Goal: Obtain resource: Obtain resource

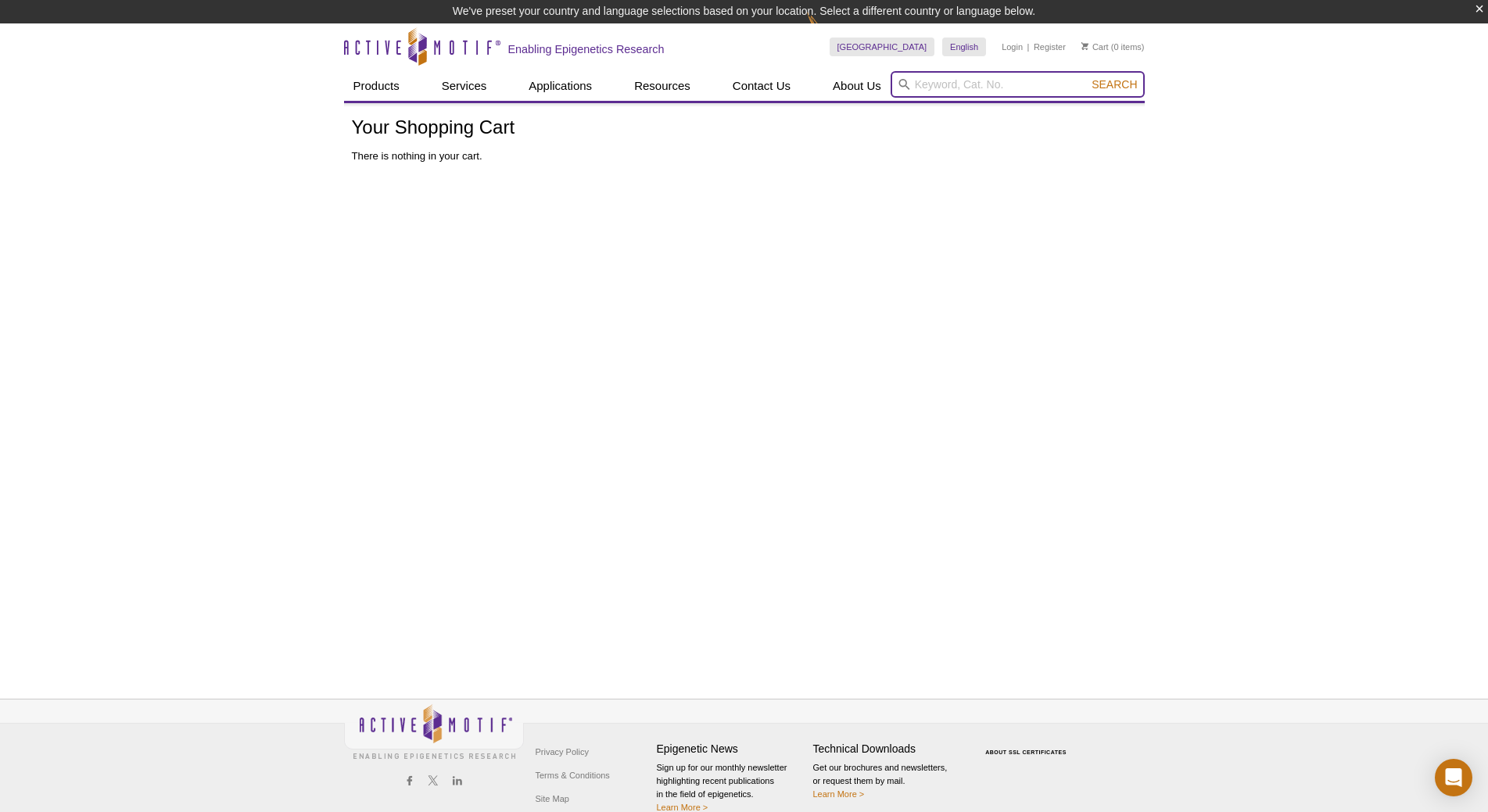
click at [918, 85] on input "search" at bounding box center [1017, 85] width 254 height 27
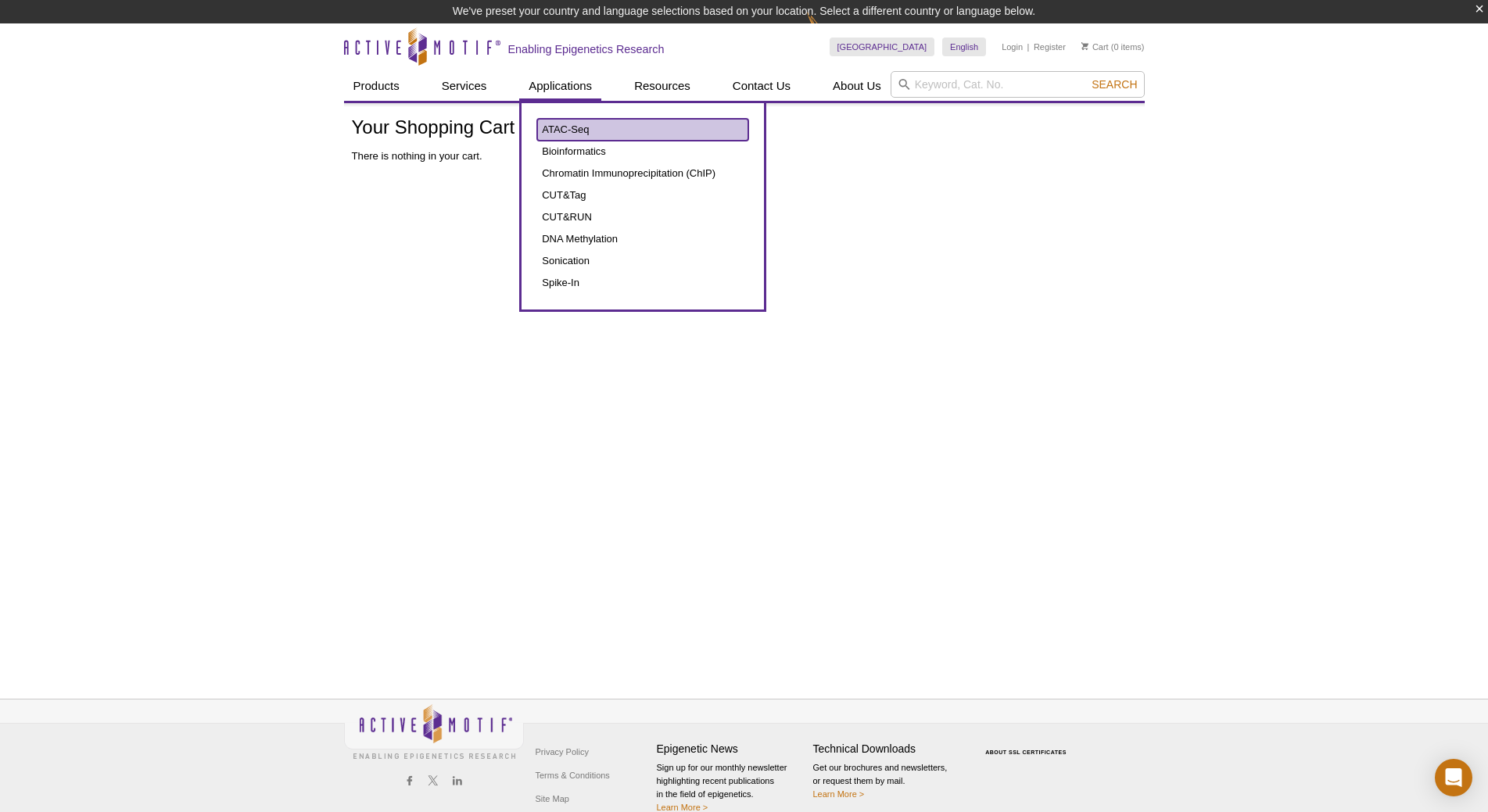
click at [564, 130] on link "ATAC-Seq" at bounding box center [642, 130] width 211 height 22
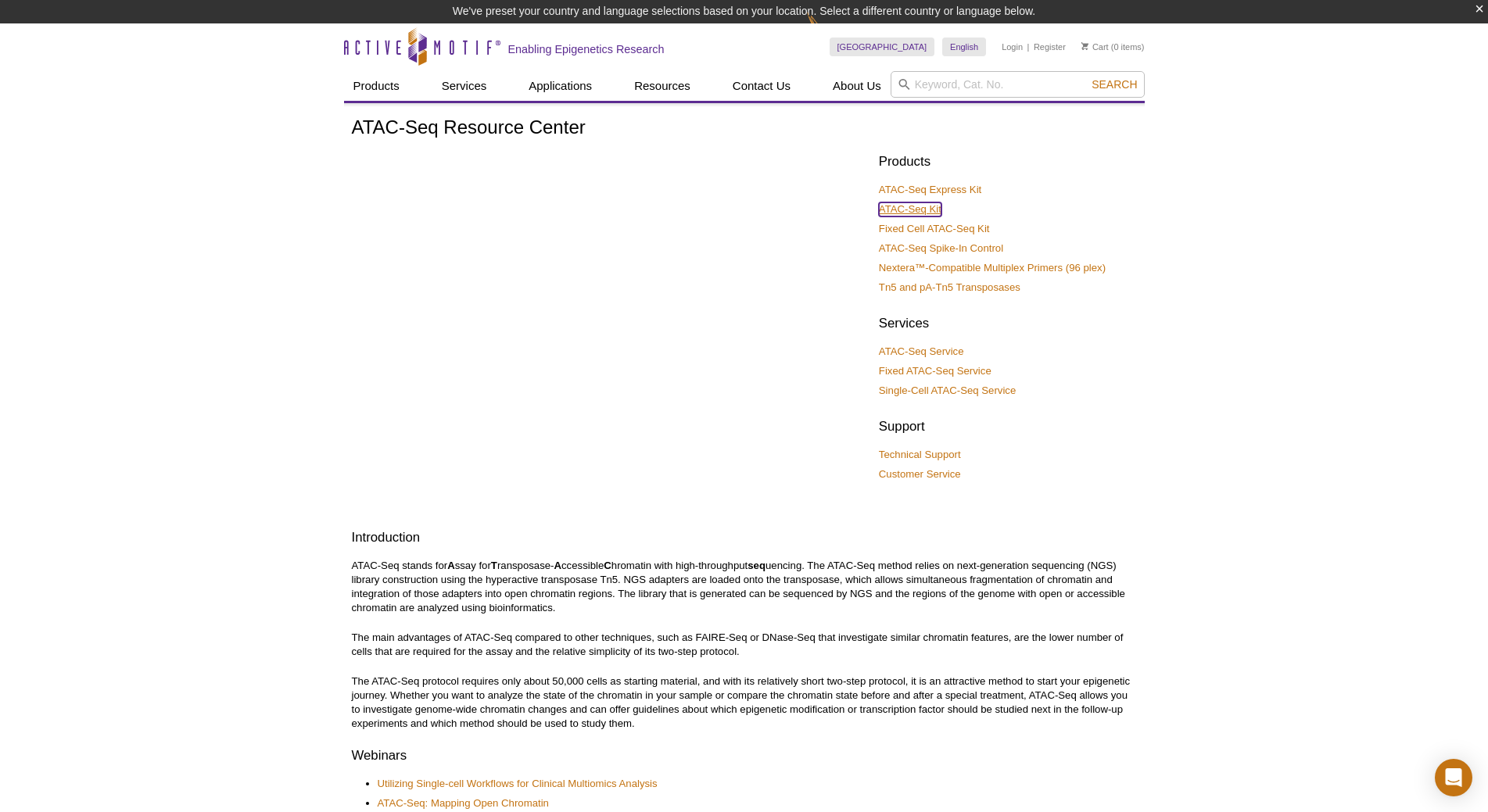
click at [918, 204] on link "ATAC-Seq Kit" at bounding box center [910, 209] width 62 height 14
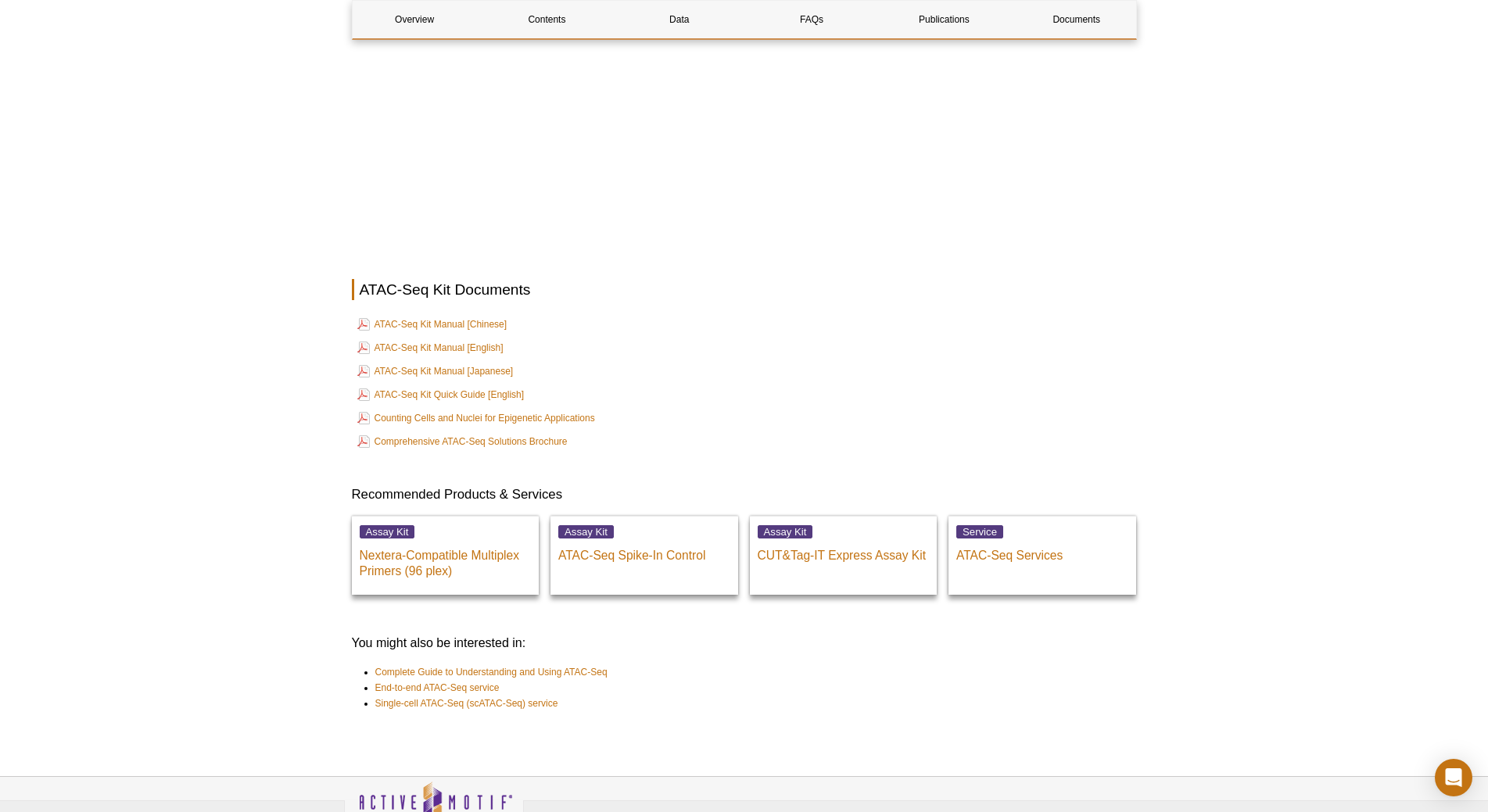
scroll to position [4146, 0]
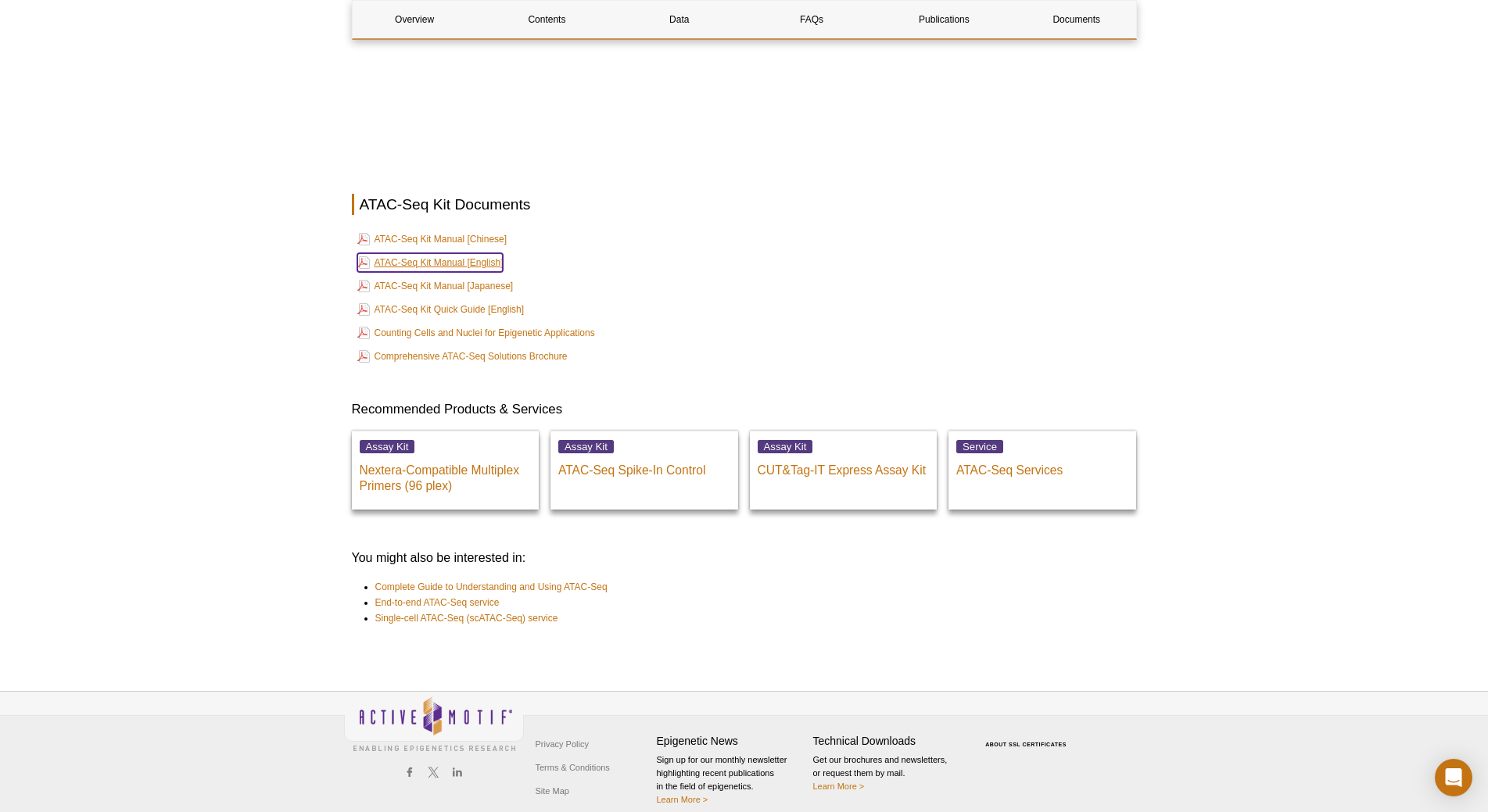
click at [484, 254] on link "ATAC-Seq Kit Manual [English]" at bounding box center [429, 263] width 146 height 19
